Goal: Task Accomplishment & Management: Manage account settings

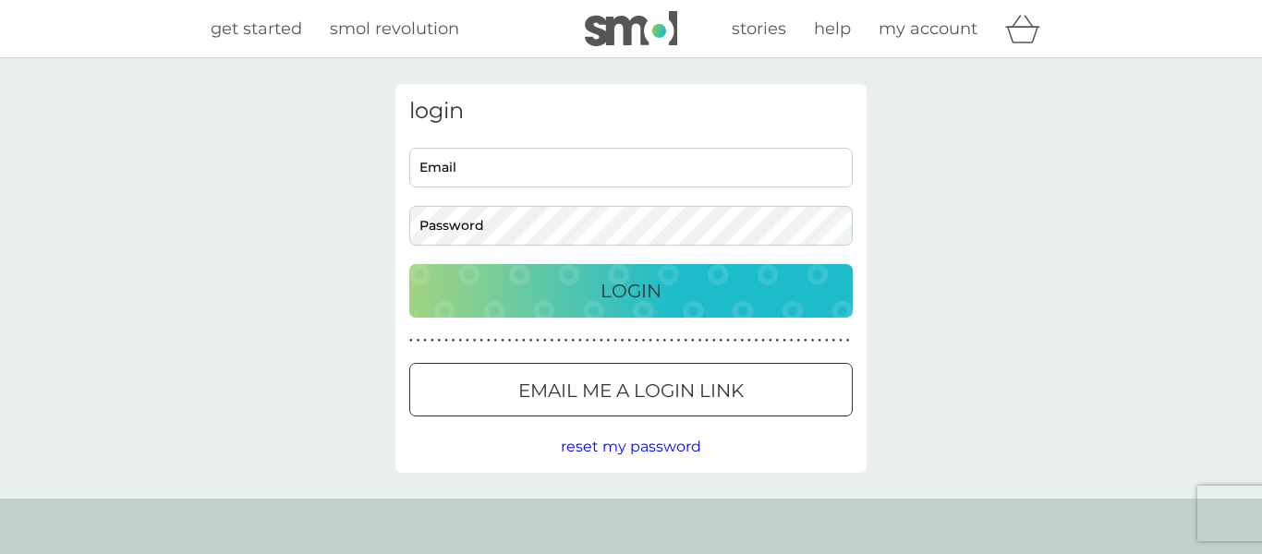
type input "[PERSON_NAME][EMAIL_ADDRESS][DOMAIN_NAME]"
click at [584, 296] on div "Login" at bounding box center [631, 291] width 407 height 30
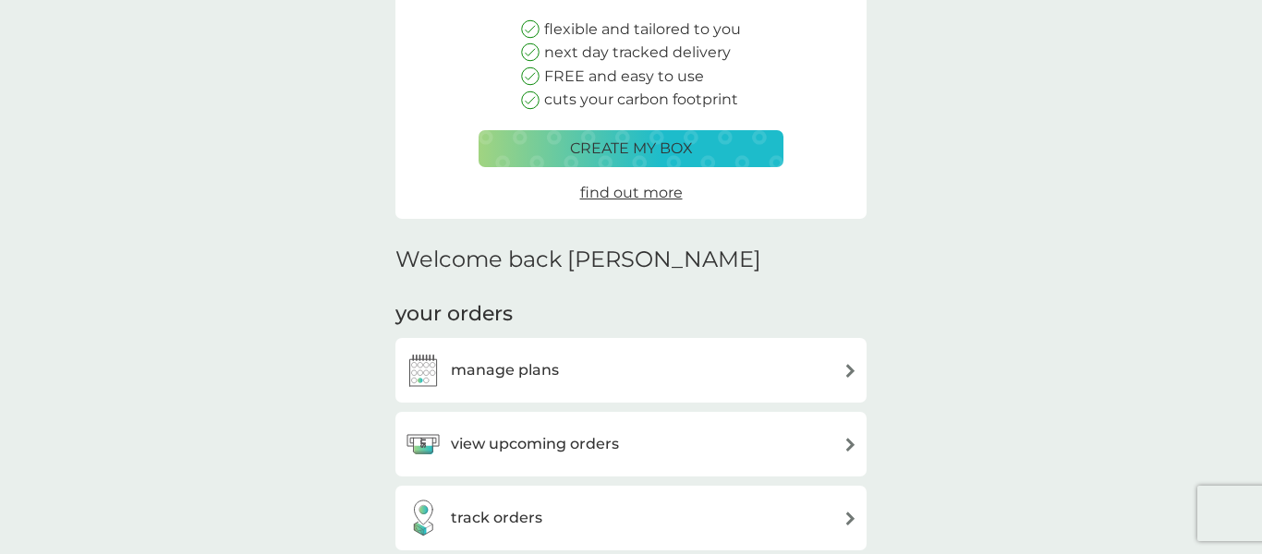
scroll to position [222, 0]
click at [652, 371] on div "manage plans" at bounding box center [631, 369] width 453 height 37
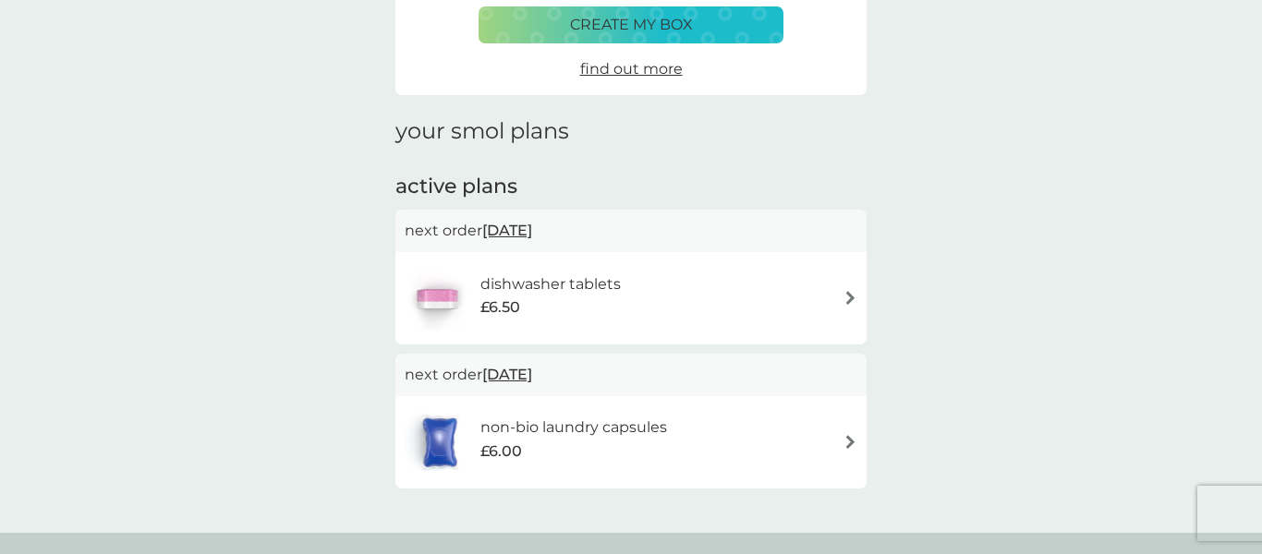
scroll to position [158, 0]
click at [836, 292] on div "dishwasher tablets £6.50" at bounding box center [631, 297] width 453 height 65
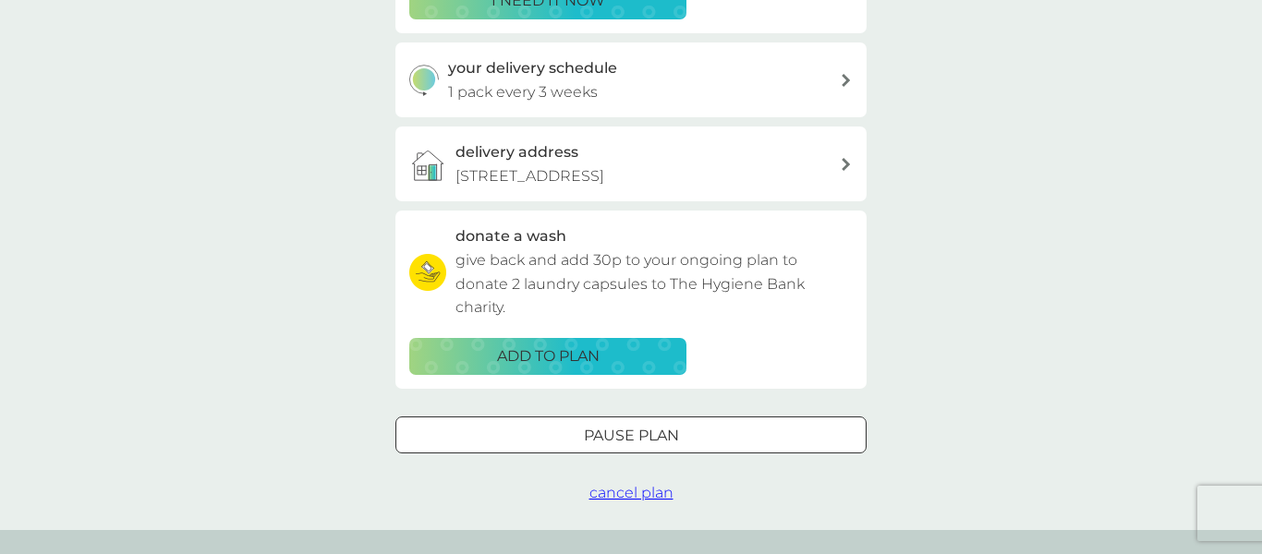
scroll to position [431, 0]
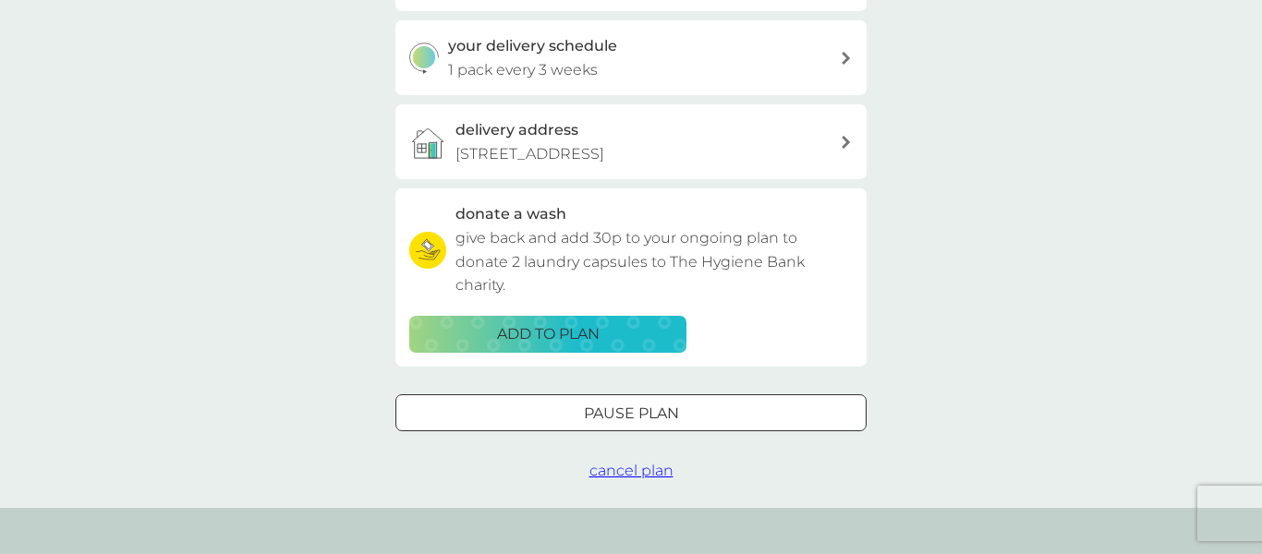
click at [653, 412] on div at bounding box center [653, 412] width 0 height 0
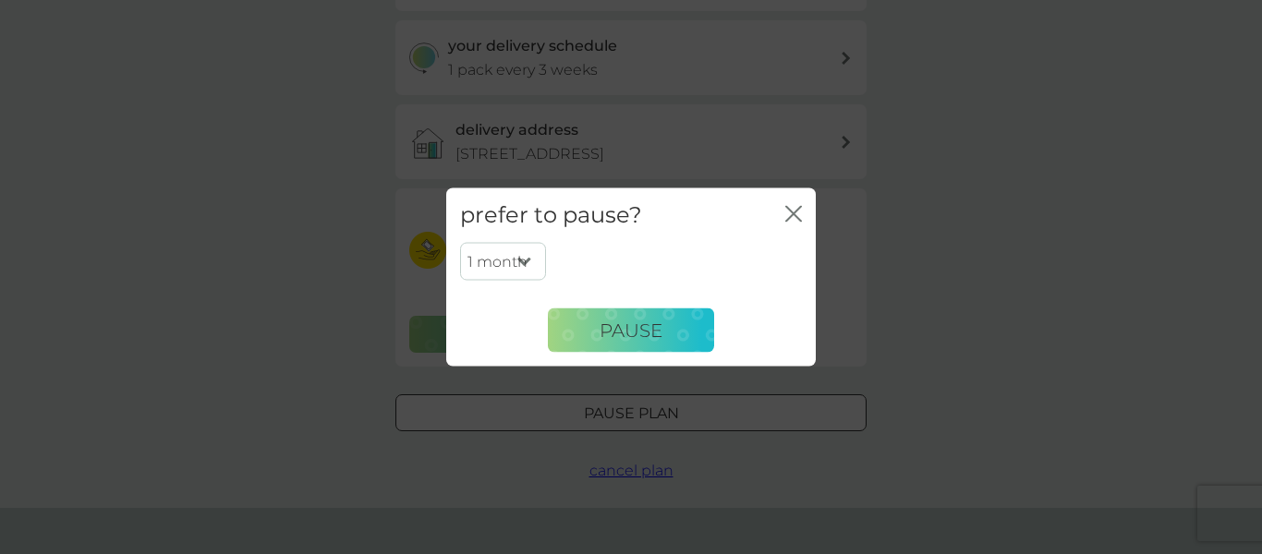
click at [522, 261] on select "1 month 2 months 3 months 4 months 5 months 6 months" at bounding box center [503, 261] width 86 height 39
click at [798, 207] on icon "close" at bounding box center [793, 214] width 17 height 17
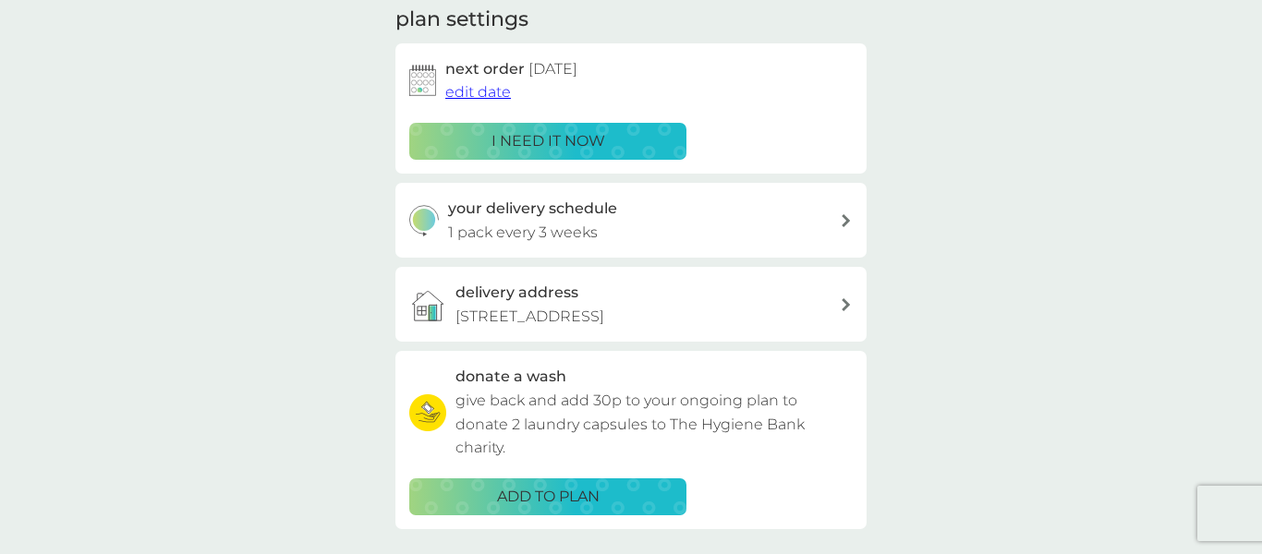
scroll to position [264, 0]
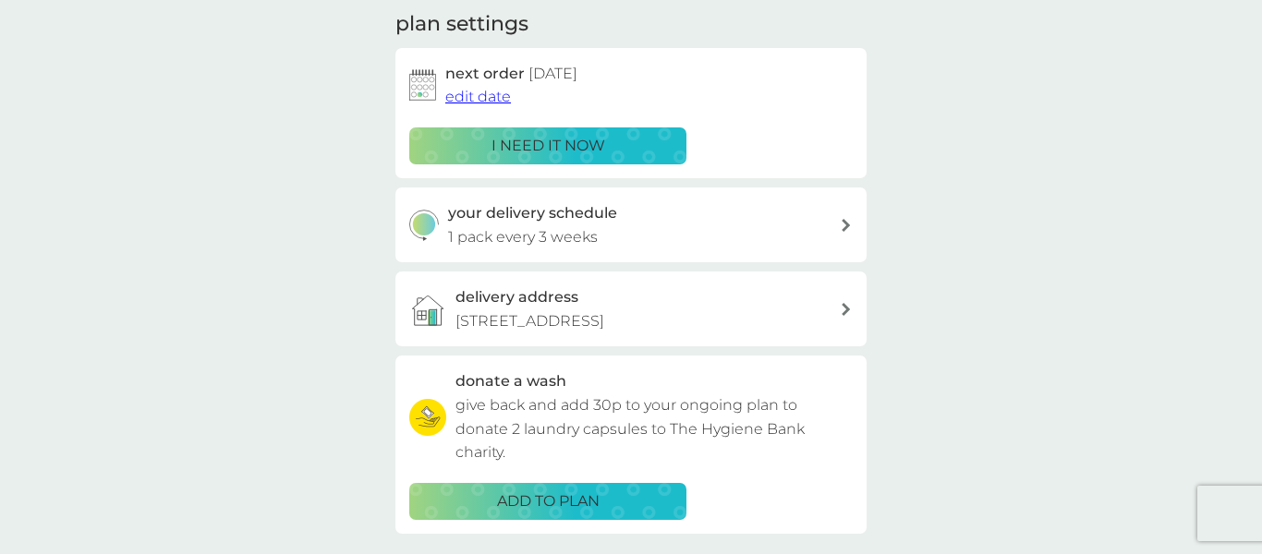
click at [822, 235] on div "your delivery schedule 1 pack every 3 weeks" at bounding box center [644, 224] width 393 height 47
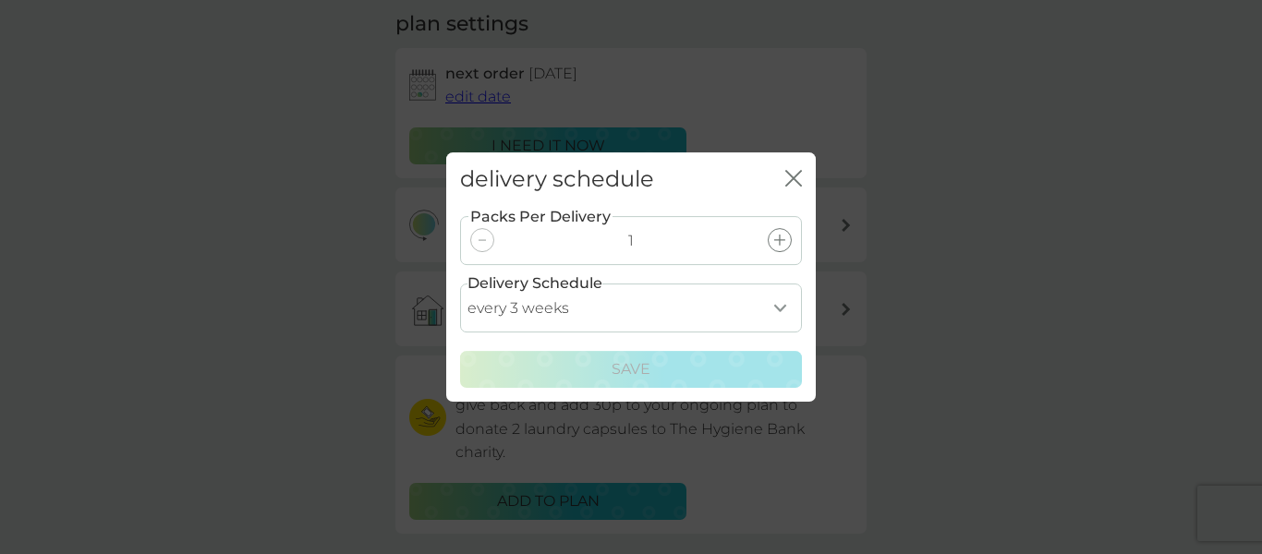
click at [783, 296] on select "every 1 week every 2 weeks every 3 weeks every 4 weeks every 5 weeks every 6 we…" at bounding box center [631, 308] width 342 height 49
select select "28"
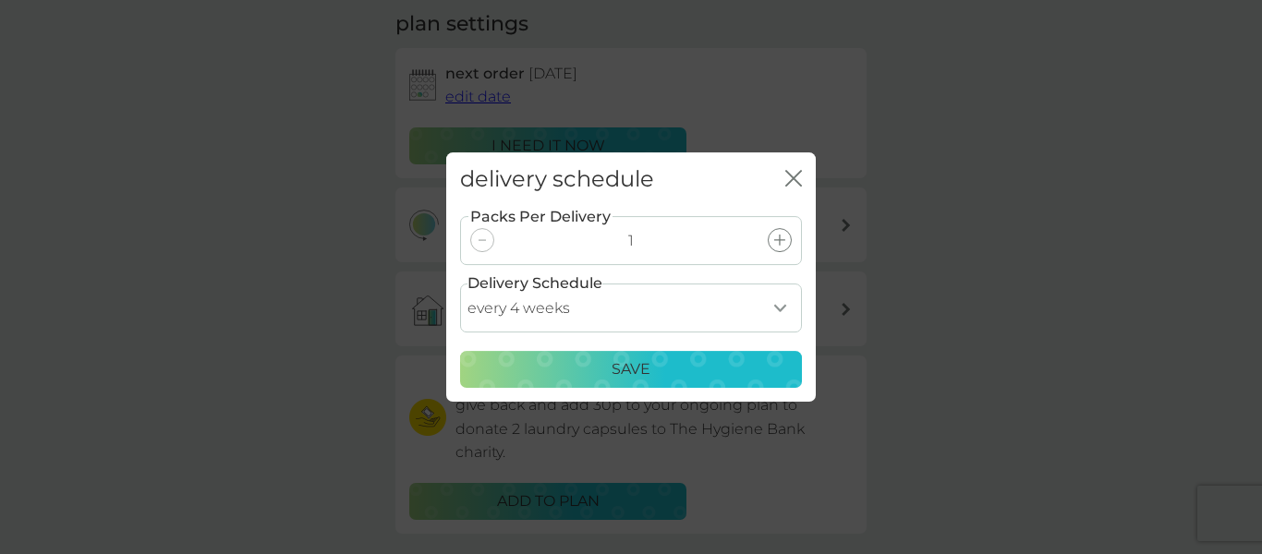
click at [677, 383] on button "Save" at bounding box center [631, 369] width 342 height 37
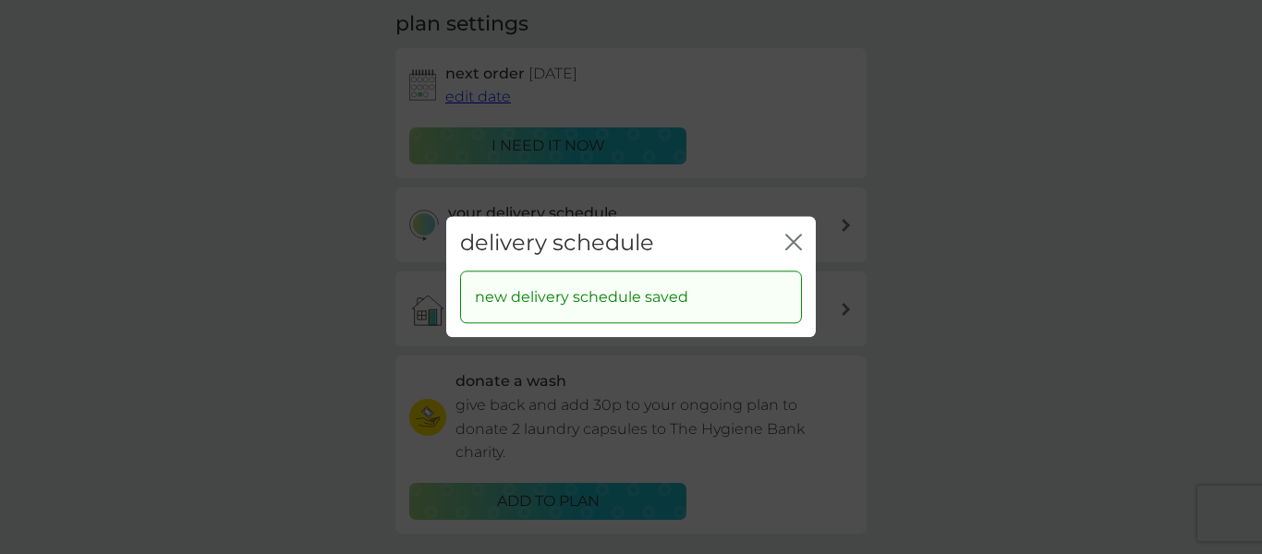
click at [792, 248] on icon "close" at bounding box center [793, 242] width 17 height 17
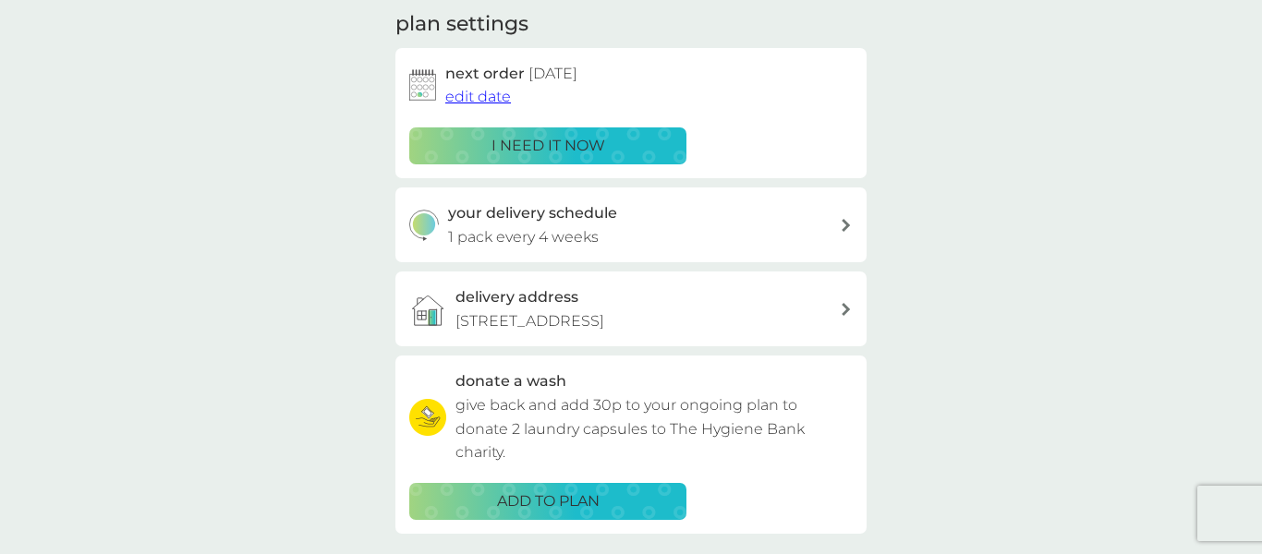
click at [468, 95] on span "edit date" at bounding box center [478, 97] width 66 height 18
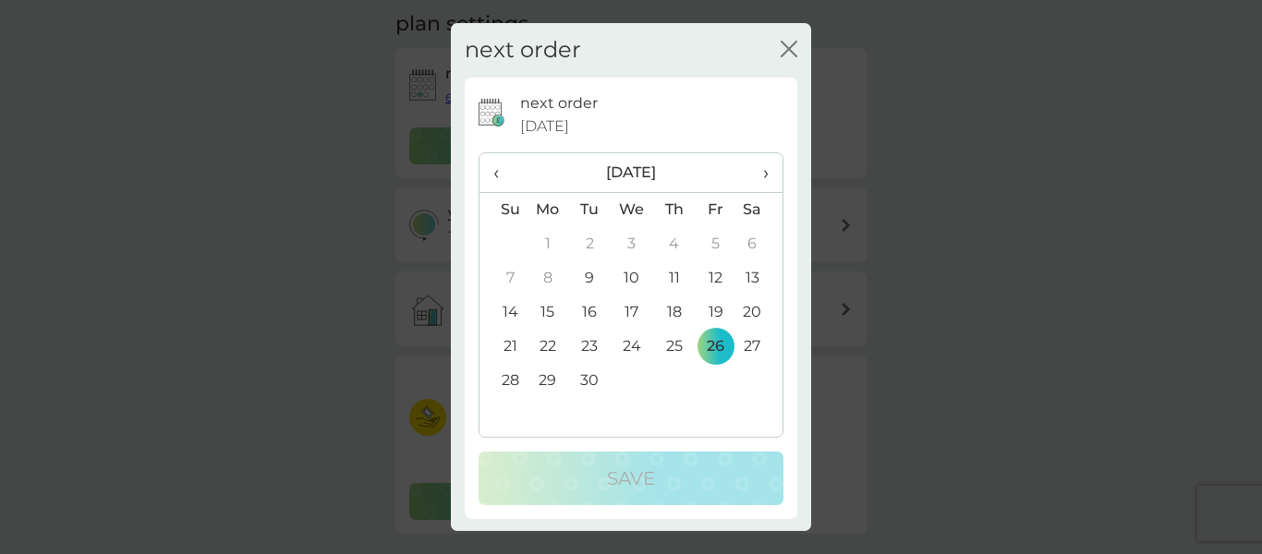
click at [768, 171] on span "›" at bounding box center [759, 172] width 18 height 39
click at [500, 167] on span "‹" at bounding box center [502, 172] width 19 height 39
click at [765, 171] on span "›" at bounding box center [759, 172] width 18 height 39
click at [501, 174] on span "‹" at bounding box center [502, 172] width 19 height 39
click at [764, 172] on span "›" at bounding box center [759, 172] width 18 height 39
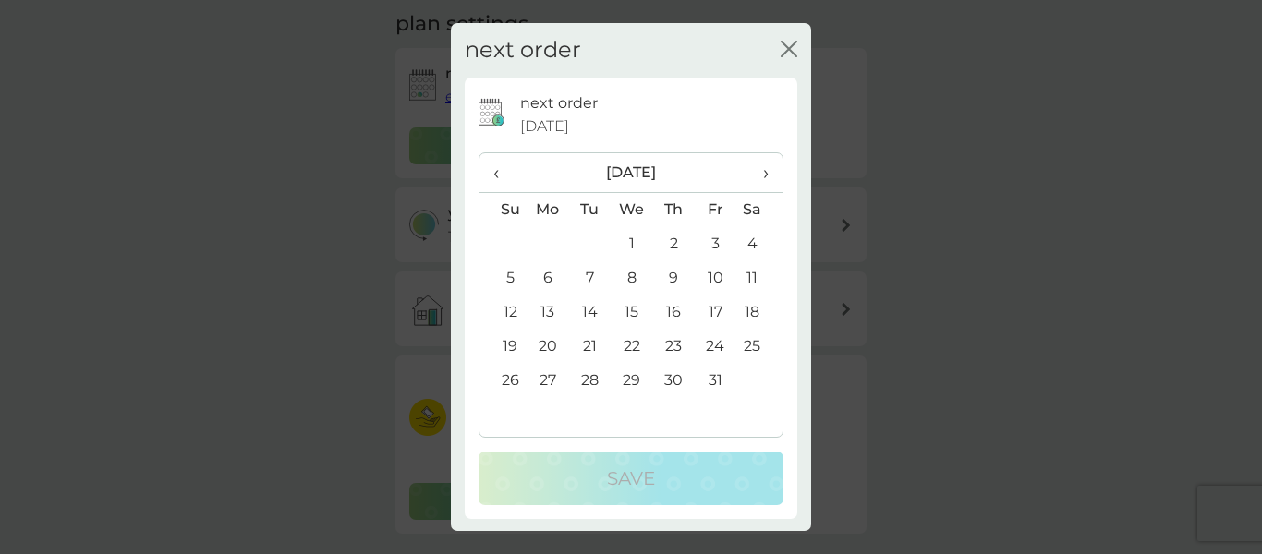
click at [497, 171] on span "‹" at bounding box center [502, 172] width 19 height 39
click at [760, 180] on span "›" at bounding box center [759, 172] width 18 height 39
click at [711, 242] on td "3" at bounding box center [716, 244] width 42 height 34
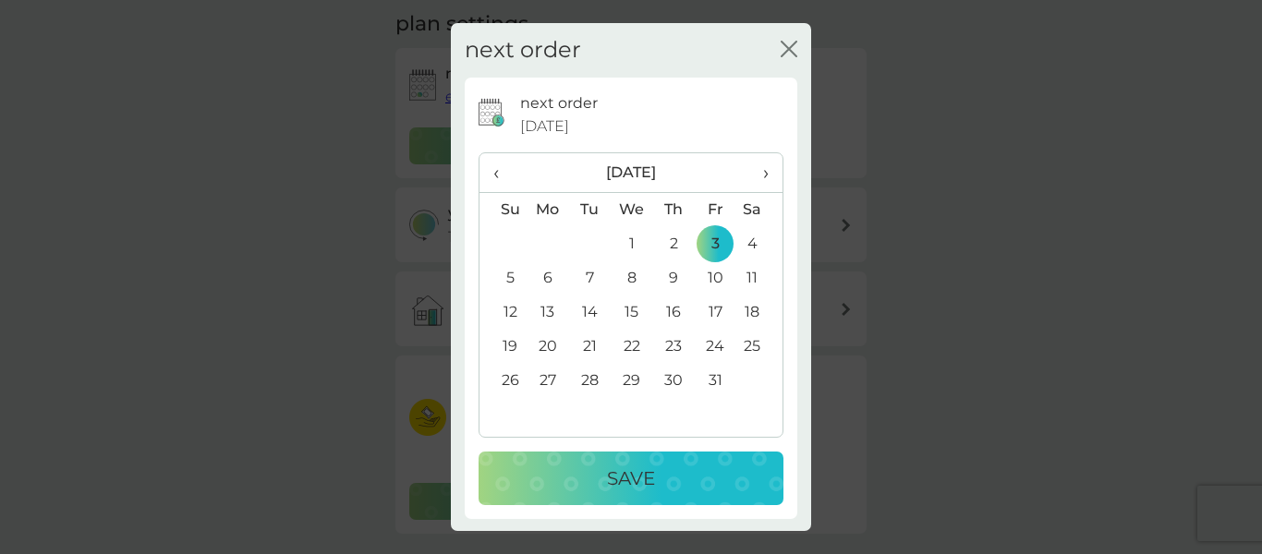
click at [626, 483] on p "Save" at bounding box center [631, 479] width 48 height 30
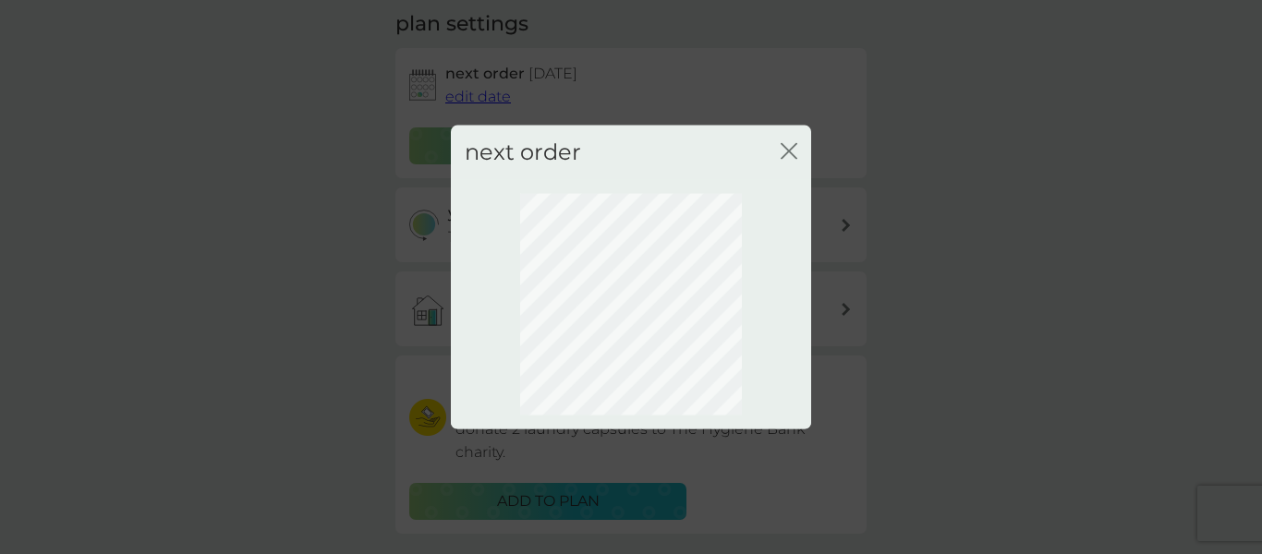
click at [788, 149] on icon "close" at bounding box center [789, 151] width 17 height 17
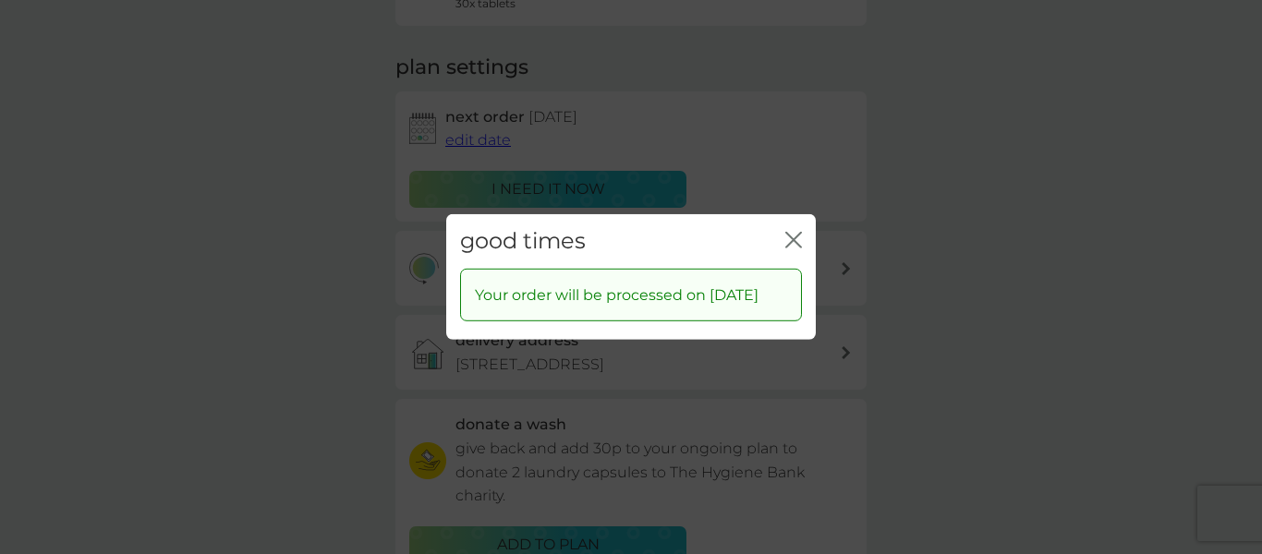
scroll to position [203, 0]
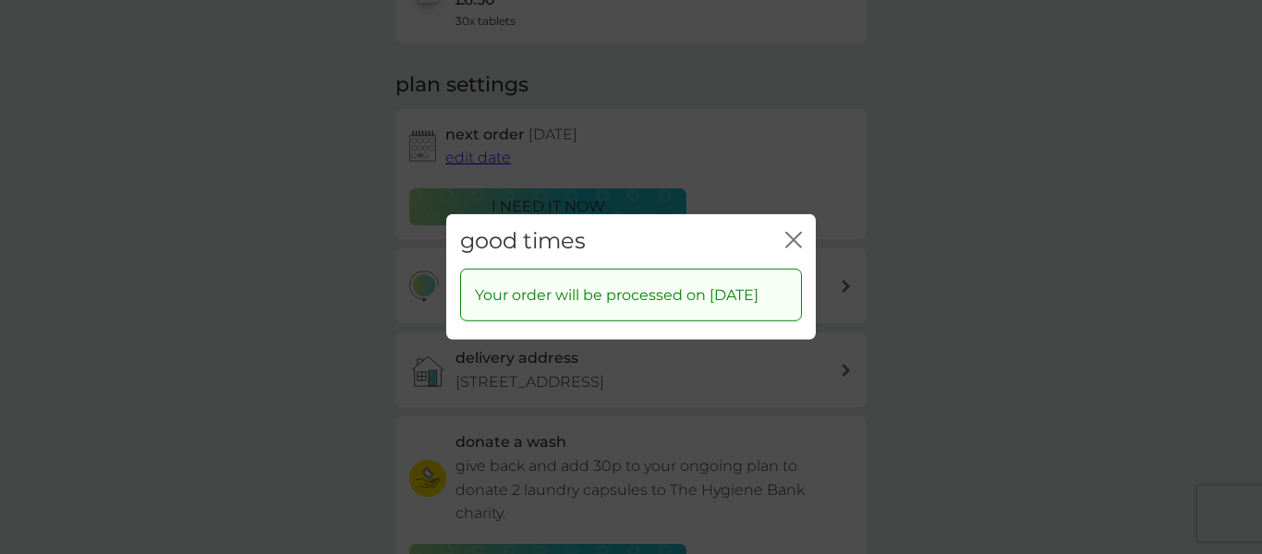
click at [794, 233] on icon "close" at bounding box center [797, 240] width 7 height 15
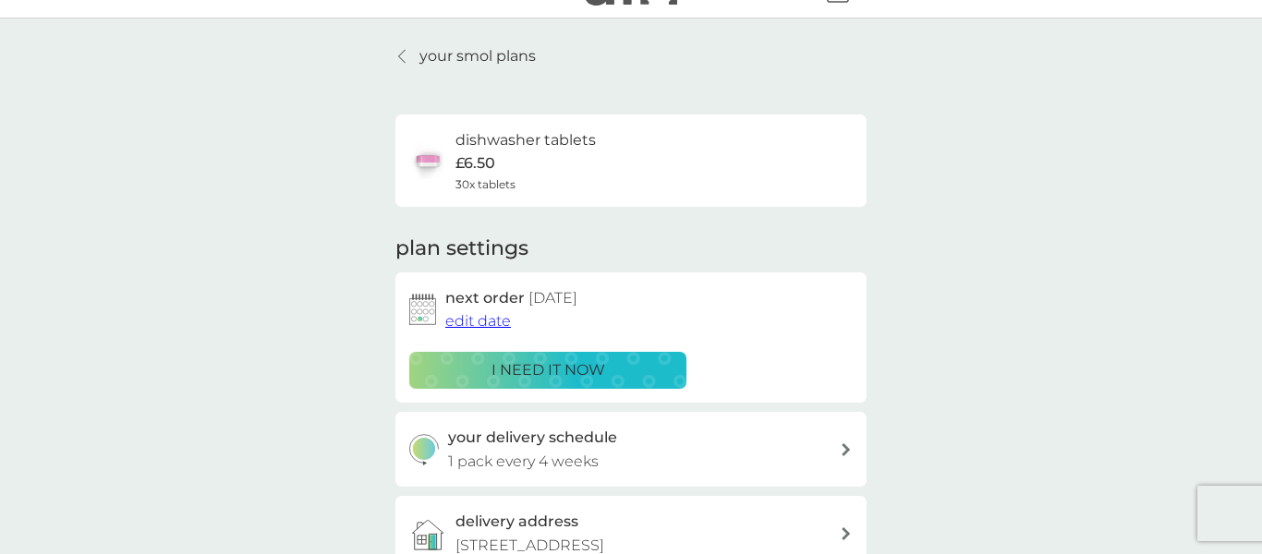
scroll to position [0, 0]
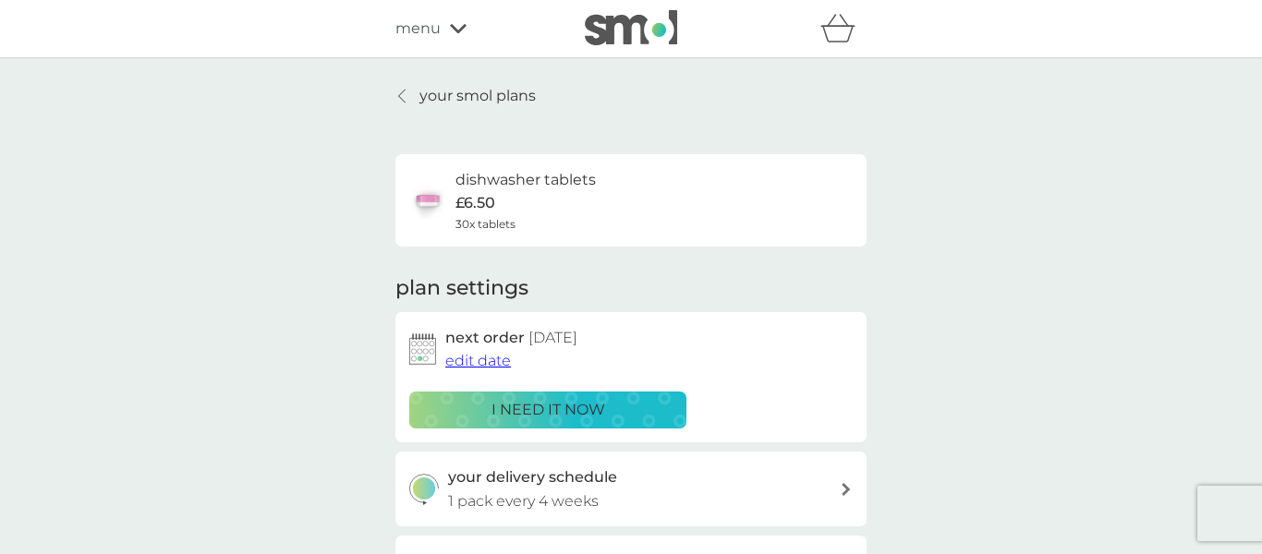
click at [443, 90] on p "your smol plans" at bounding box center [477, 96] width 116 height 24
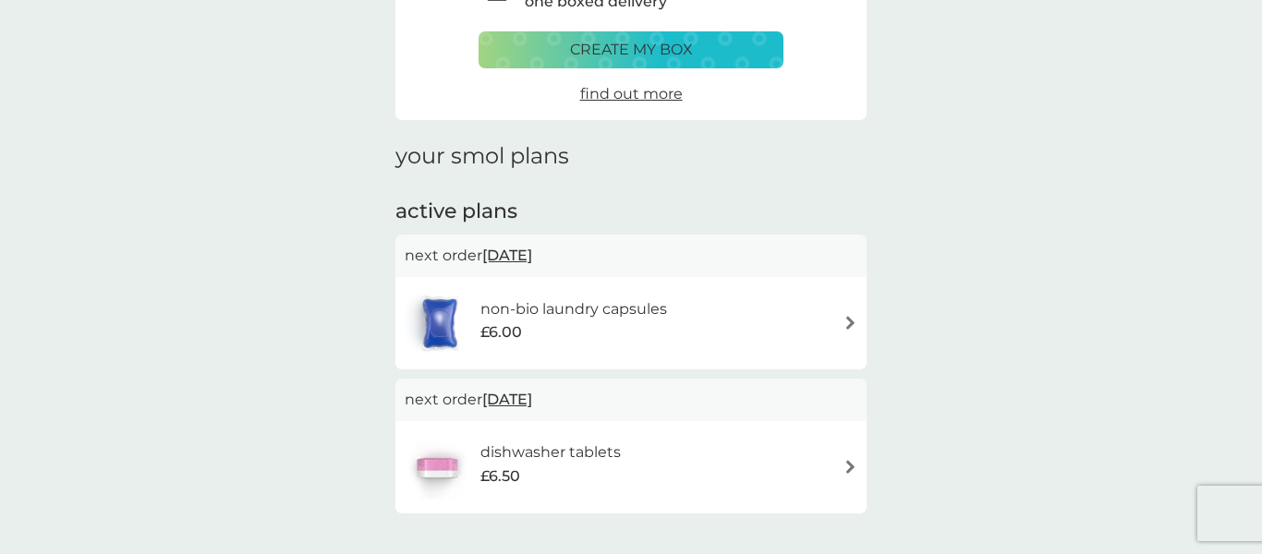
scroll to position [156, 0]
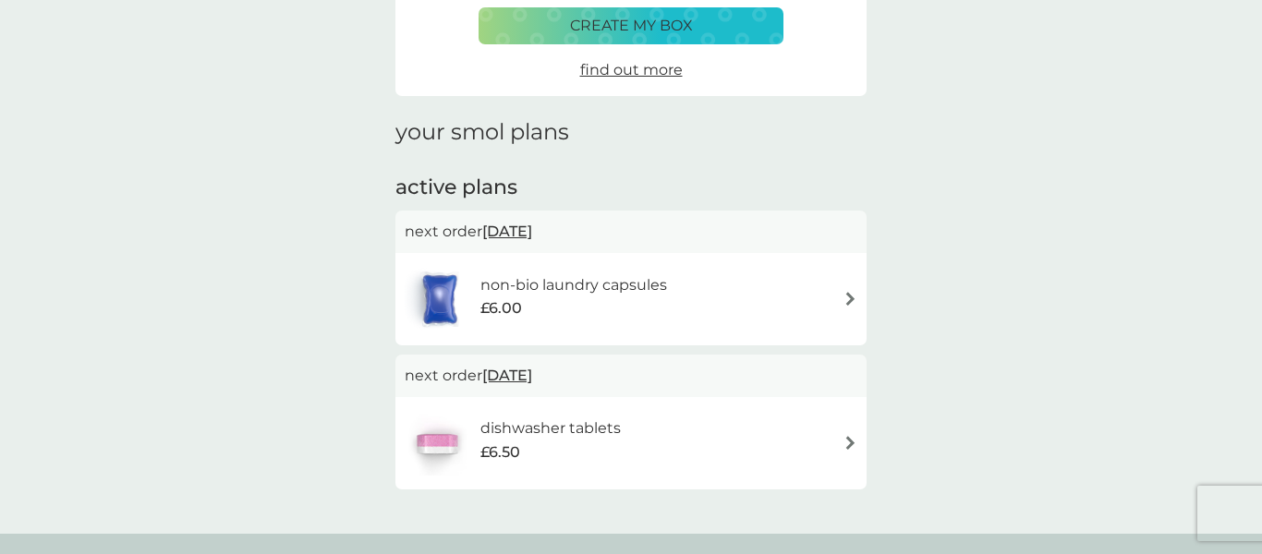
click at [837, 298] on div "non-bio laundry capsules £6.00" at bounding box center [631, 299] width 453 height 65
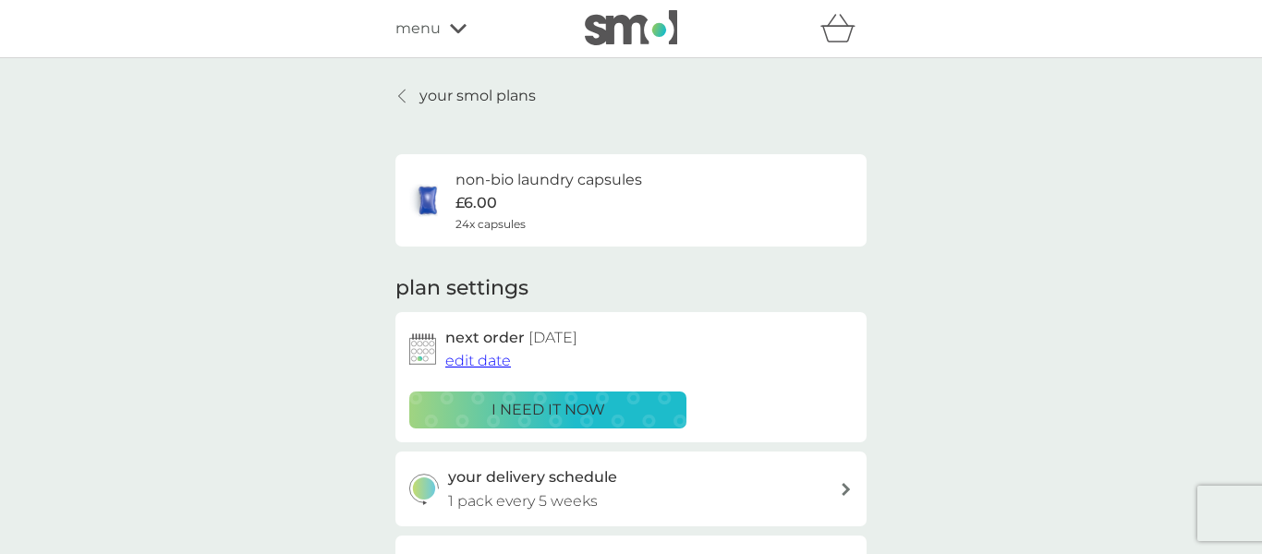
click at [475, 360] on span "edit date" at bounding box center [478, 361] width 66 height 18
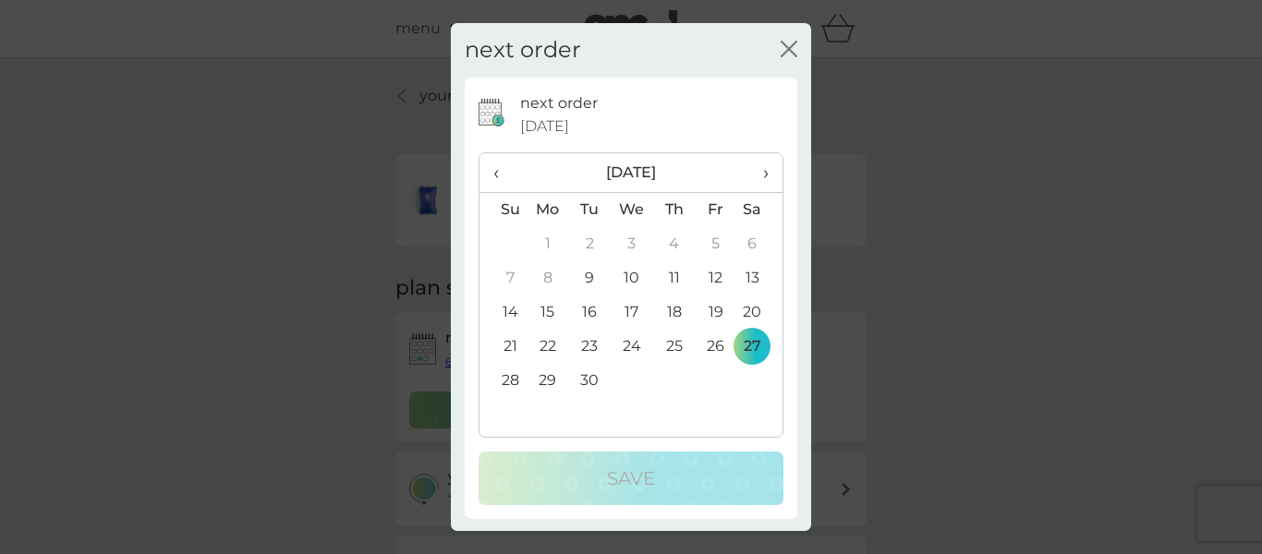
click at [791, 47] on icon "close" at bounding box center [792, 49] width 7 height 15
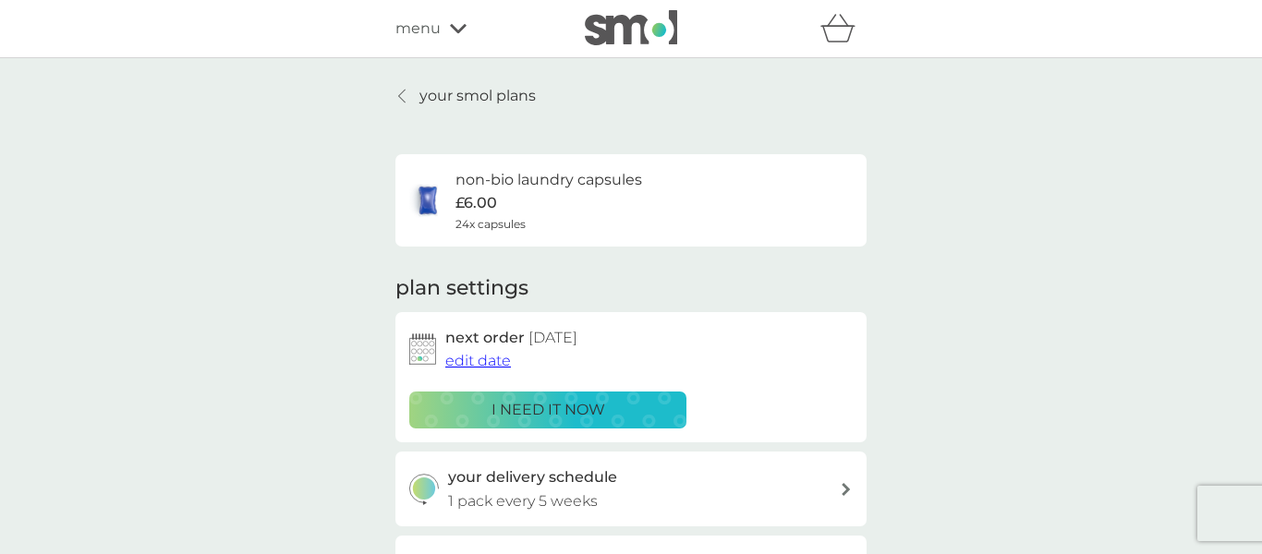
click at [487, 359] on span "edit date" at bounding box center [478, 361] width 66 height 18
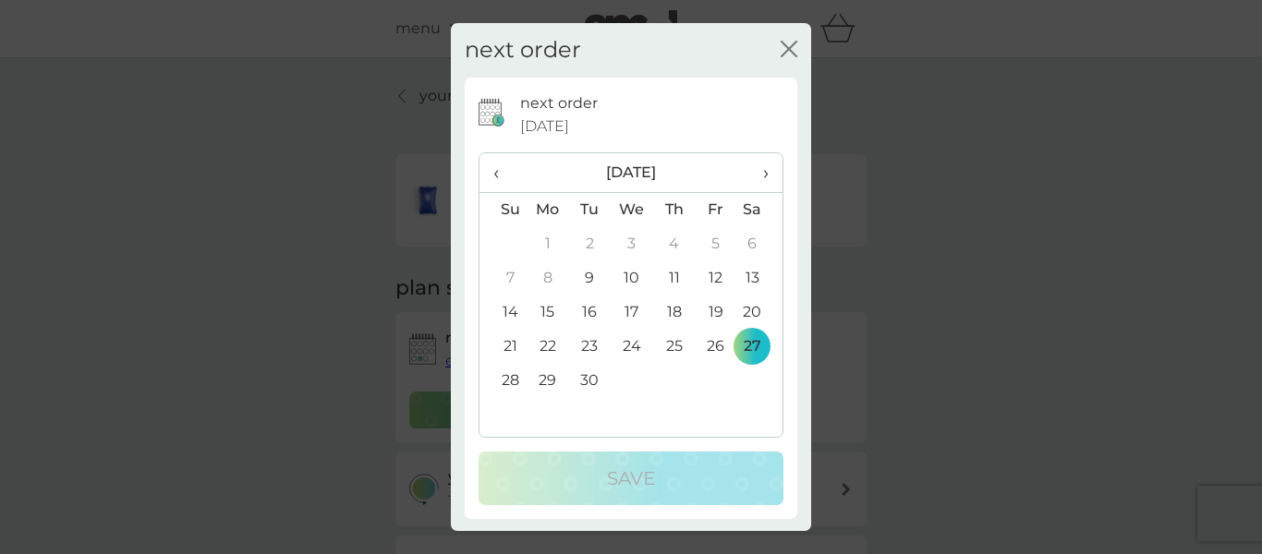
click at [763, 174] on span "›" at bounding box center [759, 172] width 18 height 39
click at [716, 241] on td "3" at bounding box center [716, 244] width 42 height 34
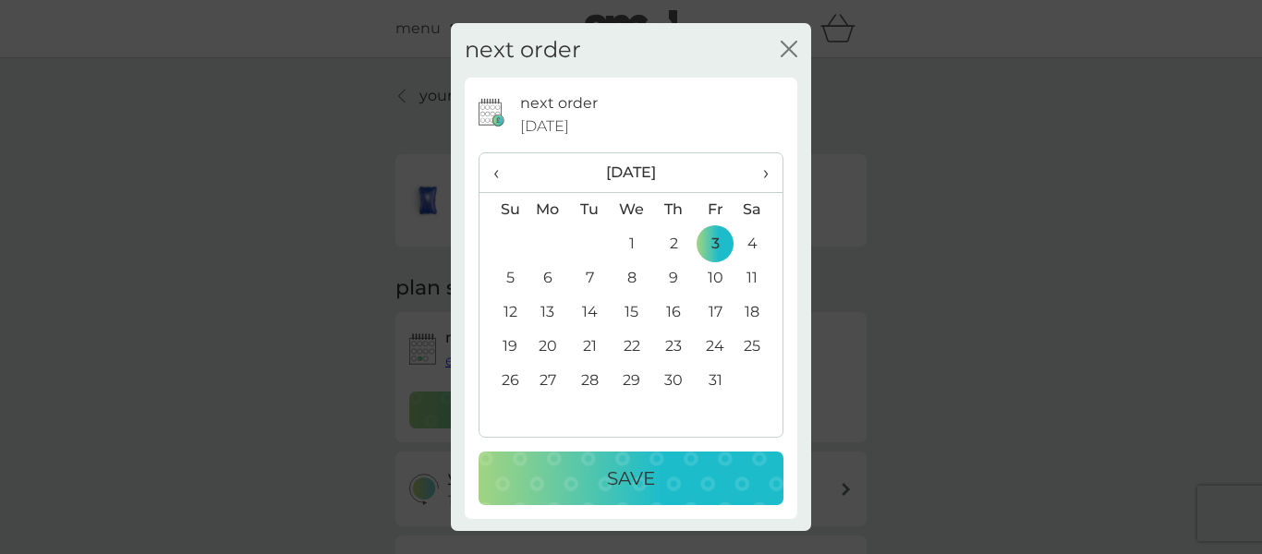
click at [618, 476] on p "Save" at bounding box center [631, 479] width 48 height 30
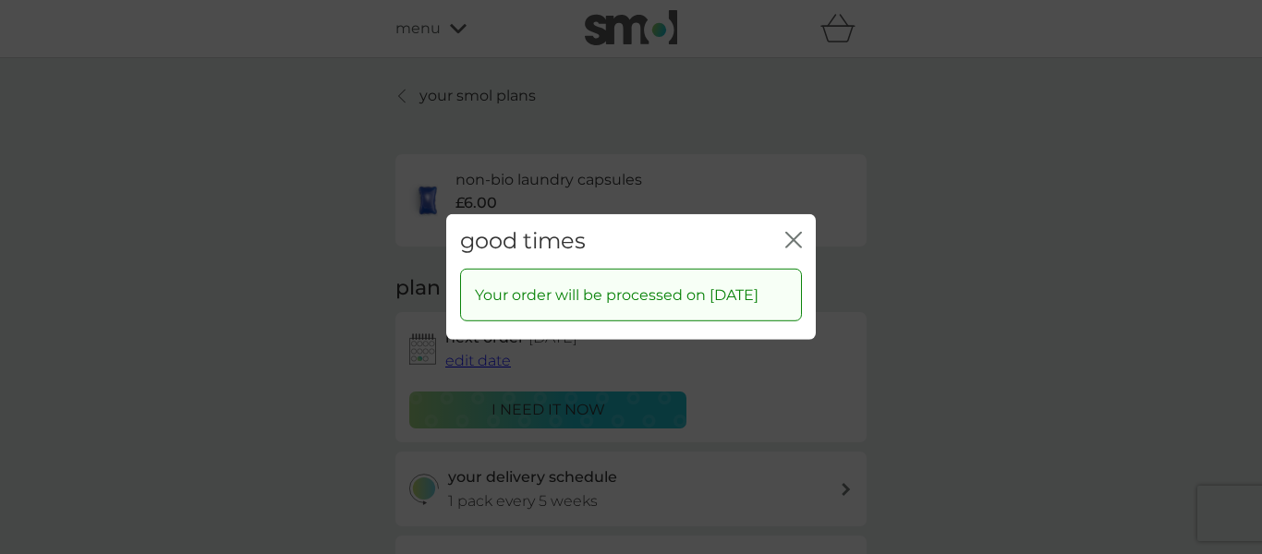
click at [790, 232] on icon "close" at bounding box center [793, 240] width 17 height 17
